Goal: Book appointment/travel/reservation

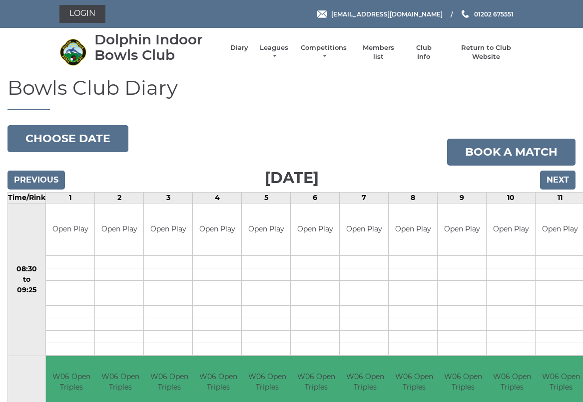
scroll to position [2, 0]
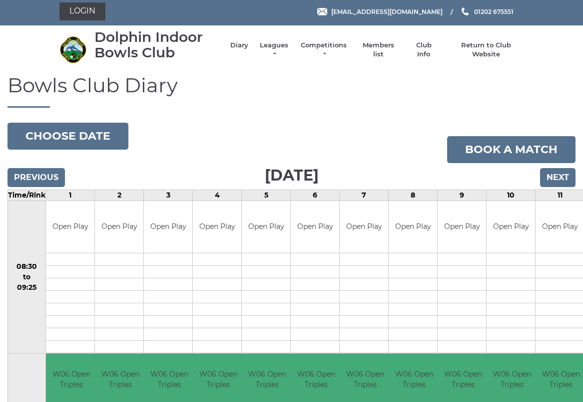
click at [56, 132] on button "Choose date" at bounding box center [67, 136] width 121 height 27
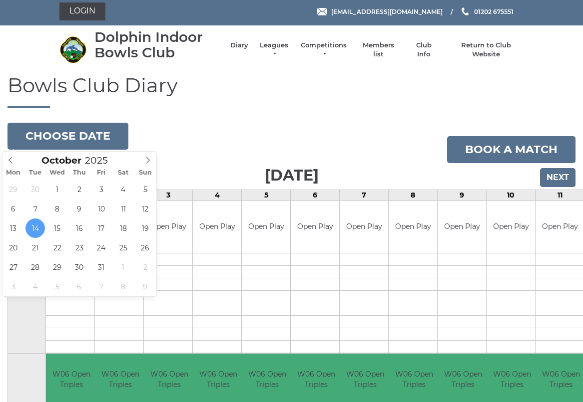
type input "[DATE]"
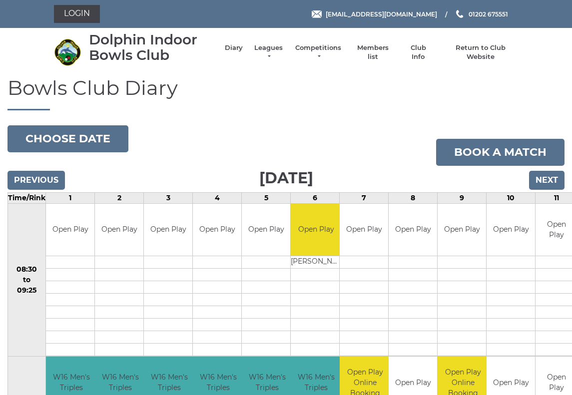
click at [62, 134] on button "Choose date" at bounding box center [67, 138] width 121 height 27
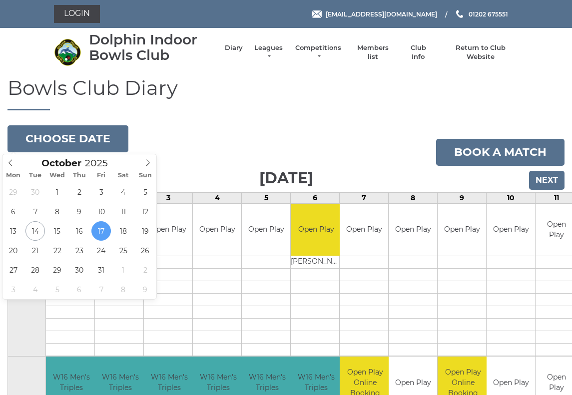
type input "2025-10-24"
